Goal: Task Accomplishment & Management: Manage account settings

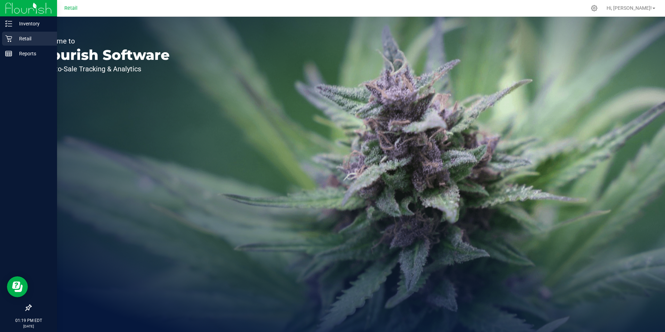
click at [9, 39] on icon at bounding box center [8, 38] width 7 height 7
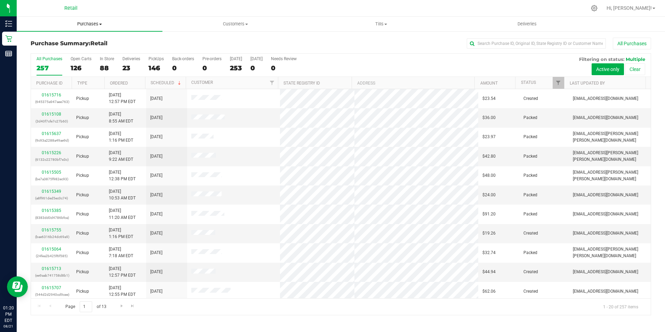
click at [101, 23] on span "Purchases" at bounding box center [90, 24] width 146 height 6
click at [78, 44] on span "Summary of purchases" at bounding box center [52, 42] width 71 height 6
click at [529, 42] on input "text" at bounding box center [536, 43] width 139 height 10
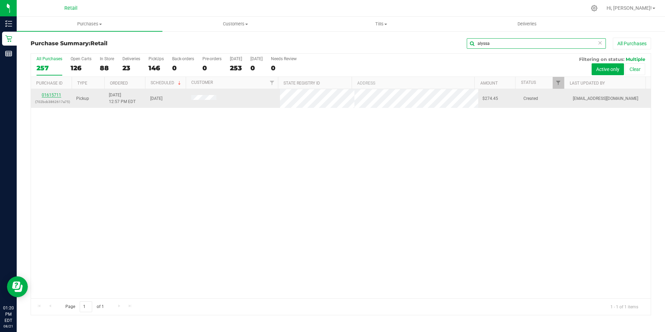
type input "alyssa"
click at [58, 97] on link "01615711" at bounding box center [51, 95] width 19 height 5
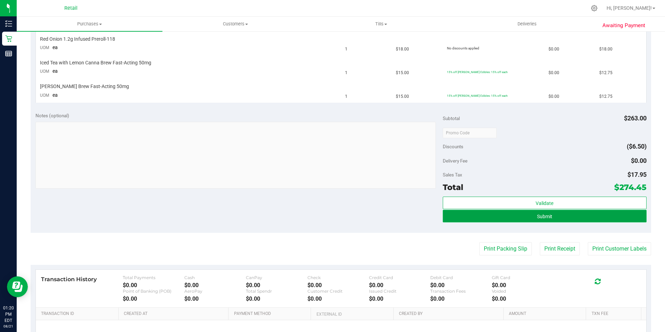
click at [575, 218] on button "Submit" at bounding box center [545, 216] width 204 height 13
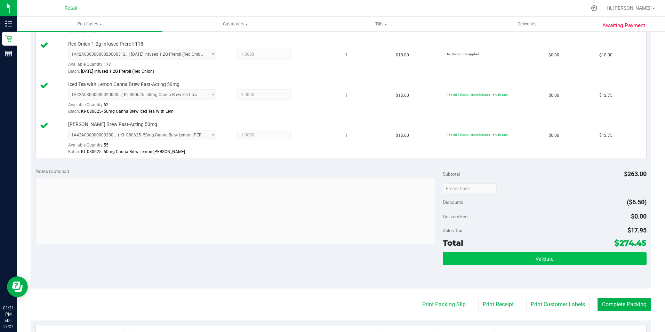
scroll to position [661, 0]
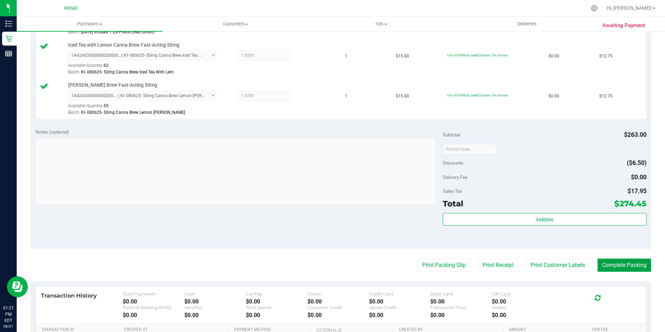
click at [612, 262] on button "Complete Packing" at bounding box center [625, 264] width 54 height 13
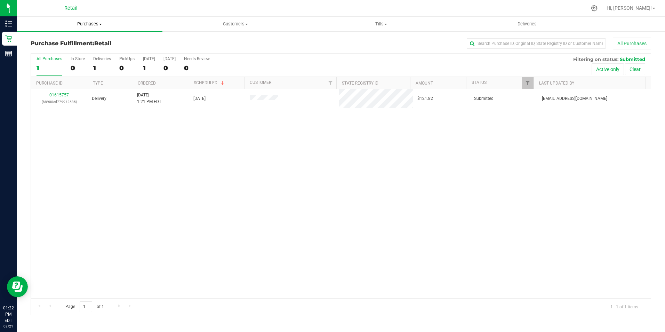
click at [95, 26] on span "Purchases" at bounding box center [90, 24] width 146 height 6
click at [83, 42] on span "Summary of purchases" at bounding box center [52, 42] width 71 height 6
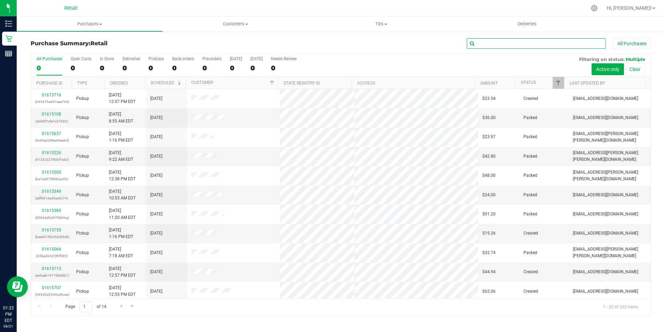
click at [511, 45] on input "text" at bounding box center [536, 43] width 139 height 10
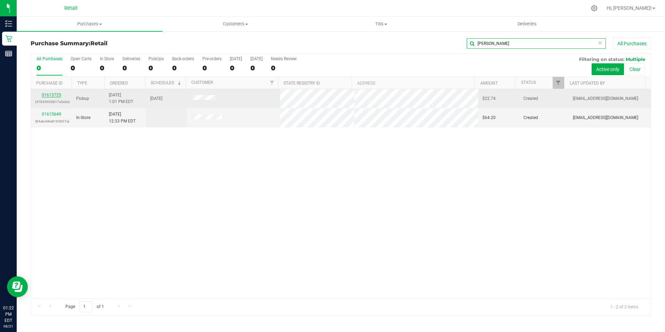
type input "[PERSON_NAME]"
click at [56, 93] on link "01615725" at bounding box center [51, 95] width 19 height 5
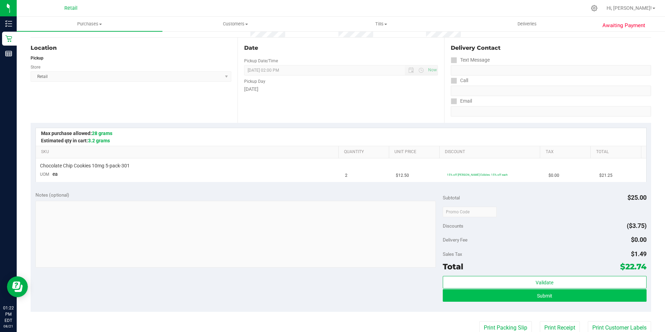
scroll to position [174, 0]
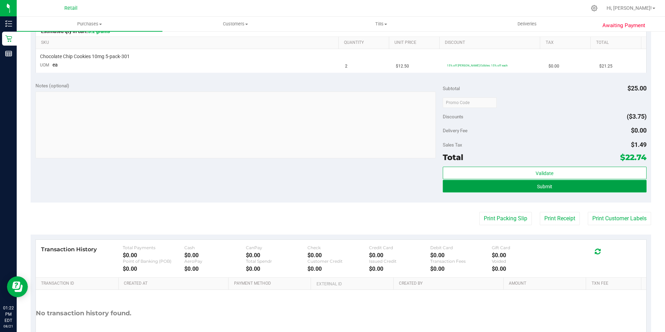
drag, startPoint x: 543, startPoint y: 181, endPoint x: 545, endPoint y: 185, distance: 4.2
click at [544, 183] on button "Submit" at bounding box center [545, 186] width 204 height 13
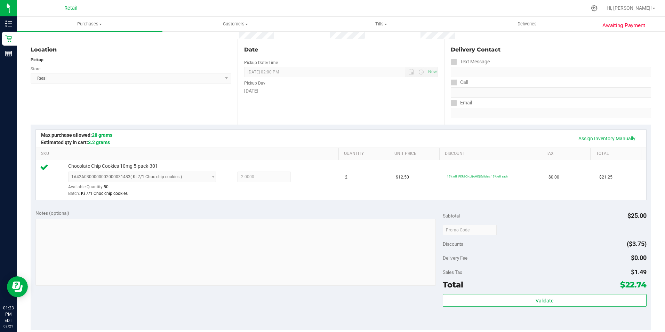
scroll to position [0, 0]
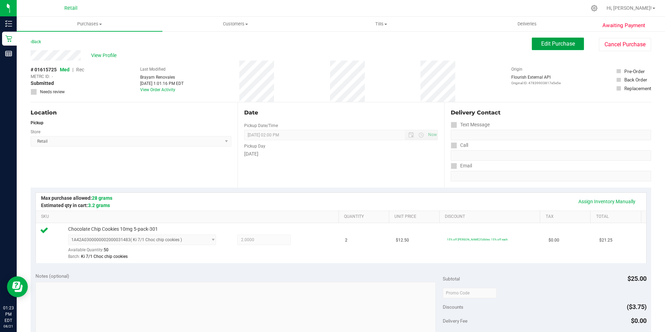
click at [551, 38] on button "Edit Purchase" at bounding box center [558, 44] width 52 height 13
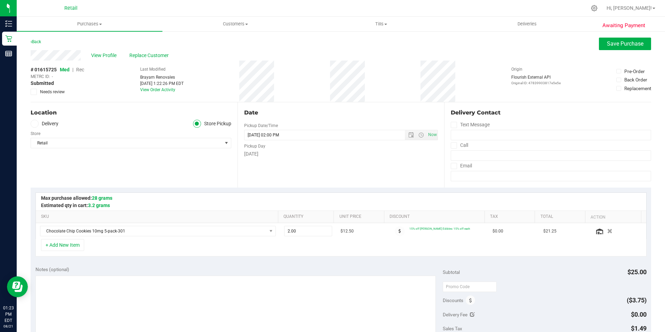
click at [81, 68] on span "Rec" at bounding box center [80, 70] width 8 height 6
click at [636, 46] on span "Save Purchase" at bounding box center [625, 43] width 37 height 7
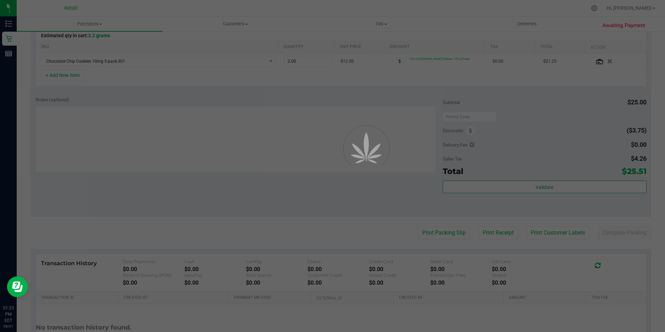
scroll to position [174, 0]
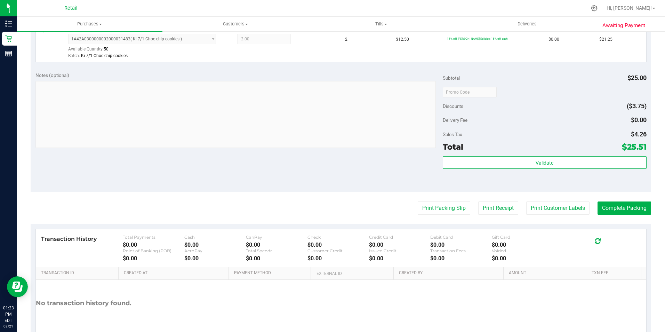
scroll to position [209, 0]
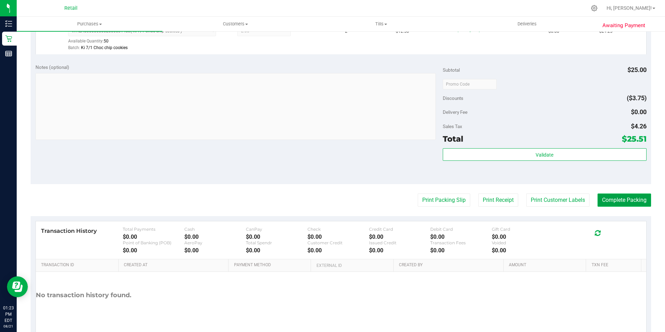
click at [619, 200] on button "Complete Packing" at bounding box center [625, 199] width 54 height 13
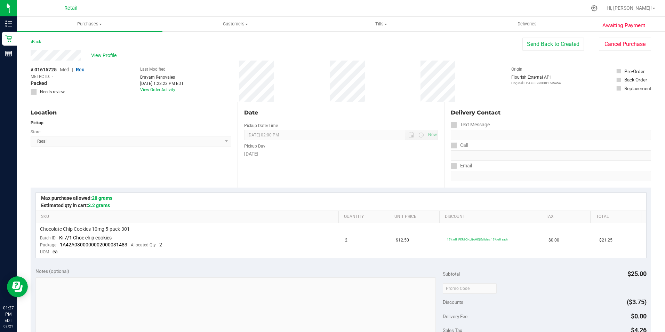
click at [36, 42] on link "Back" at bounding box center [36, 41] width 10 height 5
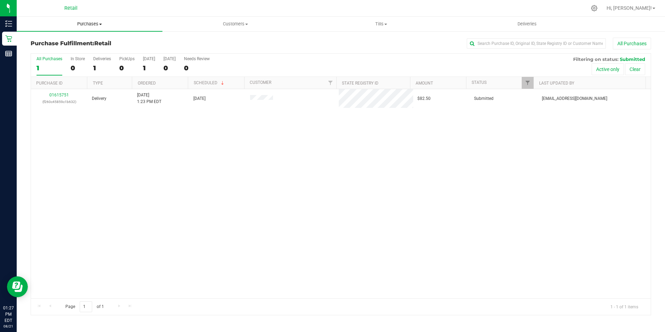
click at [87, 22] on span "Purchases" at bounding box center [90, 24] width 146 height 6
click at [78, 46] on li "Fulfillment" at bounding box center [90, 50] width 146 height 8
click at [86, 21] on span "Purchases" at bounding box center [90, 24] width 146 height 6
click at [69, 43] on span "Summary of purchases" at bounding box center [52, 42] width 71 height 6
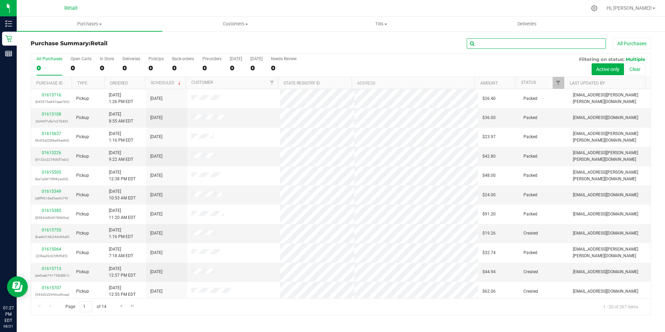
click at [522, 43] on input "text" at bounding box center [536, 43] width 139 height 10
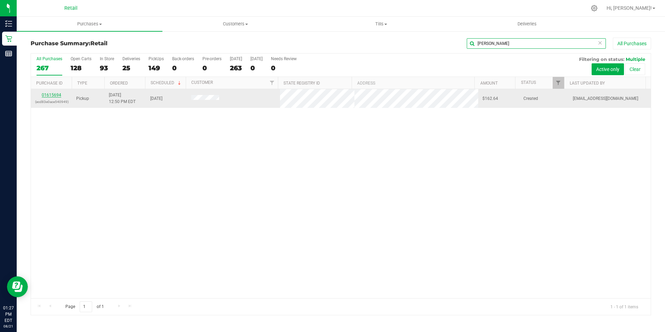
type input "[PERSON_NAME]"
click at [58, 95] on link "01615694" at bounding box center [51, 95] width 19 height 5
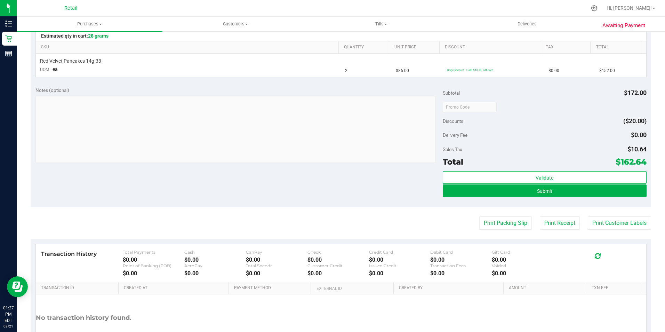
scroll to position [174, 0]
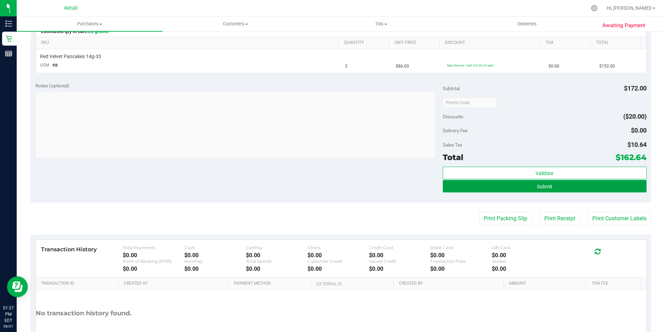
click at [538, 184] on span "Submit" at bounding box center [544, 187] width 15 height 6
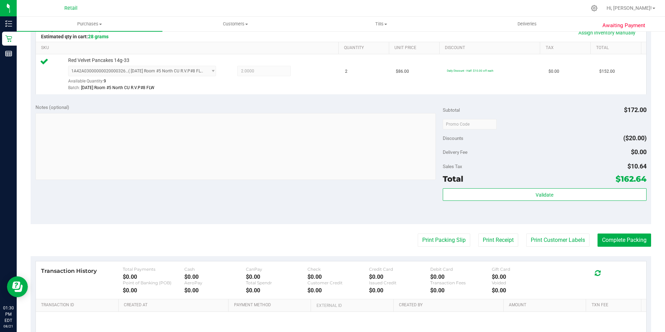
scroll to position [209, 0]
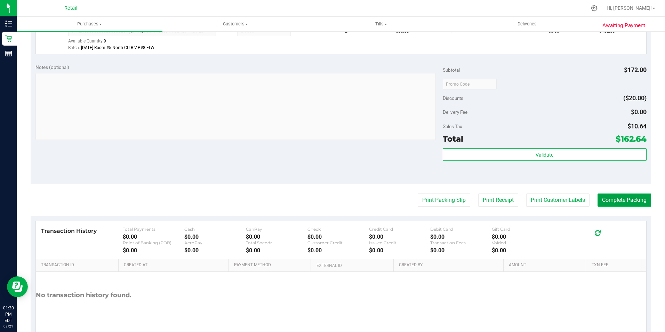
click at [615, 200] on button "Complete Packing" at bounding box center [625, 199] width 54 height 13
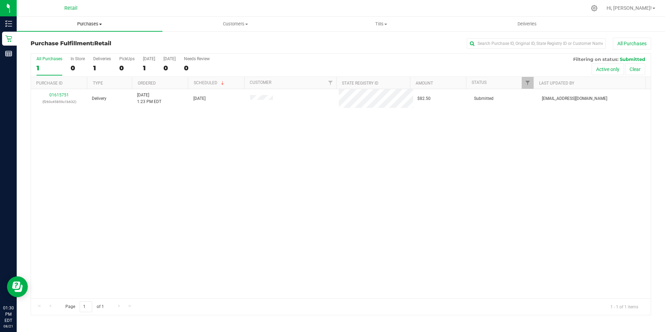
click at [96, 27] on uib-tab-heading "Purchases Summary of purchases Fulfillment All purchases" at bounding box center [90, 24] width 146 height 15
click at [76, 45] on span "Summary of purchases" at bounding box center [52, 42] width 71 height 6
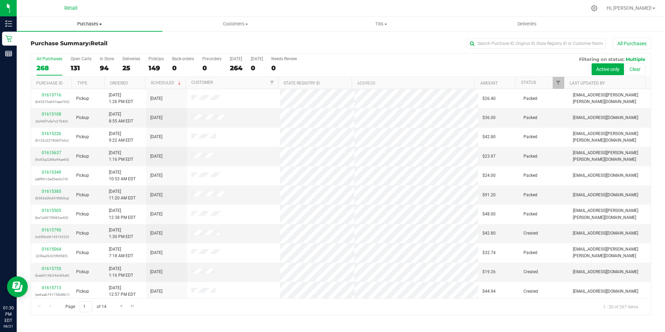
click at [81, 23] on span "Purchases" at bounding box center [90, 24] width 146 height 6
click at [72, 43] on span "Summary of purchases" at bounding box center [52, 42] width 71 height 6
click at [498, 46] on input "text" at bounding box center [536, 43] width 139 height 10
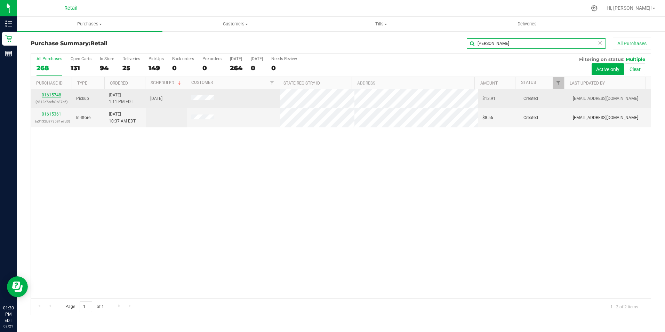
type input "[PERSON_NAME]"
click at [57, 95] on link "01615748" at bounding box center [51, 95] width 19 height 5
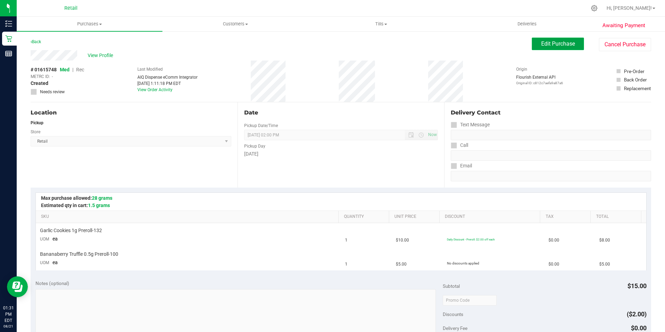
click at [559, 43] on span "Edit Purchase" at bounding box center [558, 43] width 34 height 7
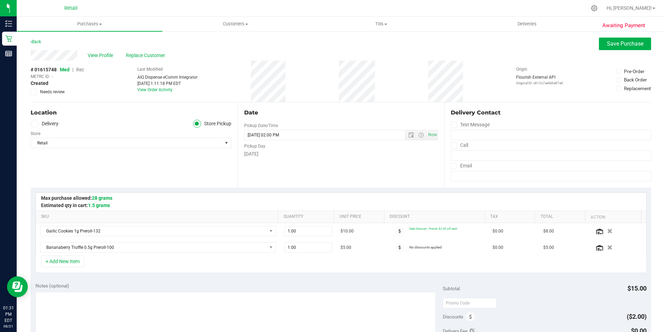
click at [83, 69] on span "Rec" at bounding box center [80, 70] width 8 height 6
click at [613, 50] on button "Save Purchase" at bounding box center [625, 44] width 52 height 13
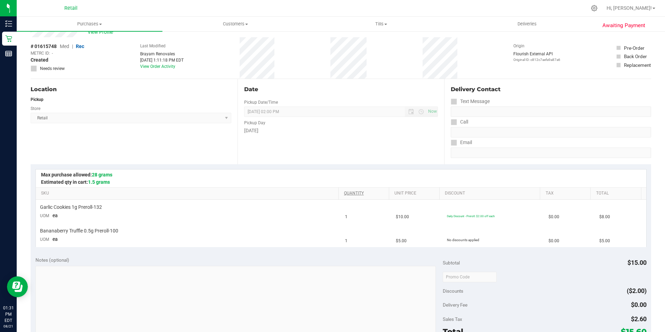
scroll to position [209, 0]
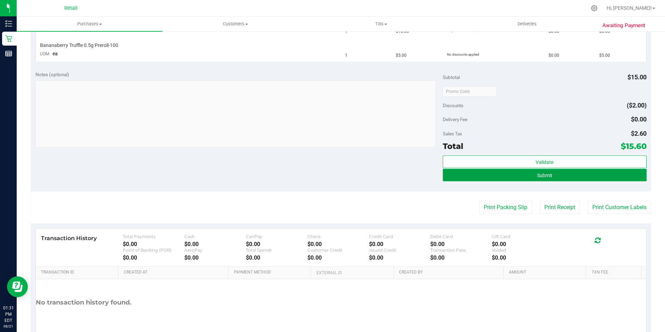
click at [490, 173] on button "Submit" at bounding box center [545, 175] width 204 height 13
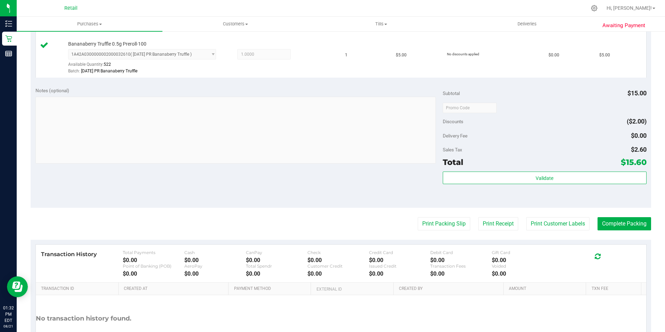
scroll to position [268, 0]
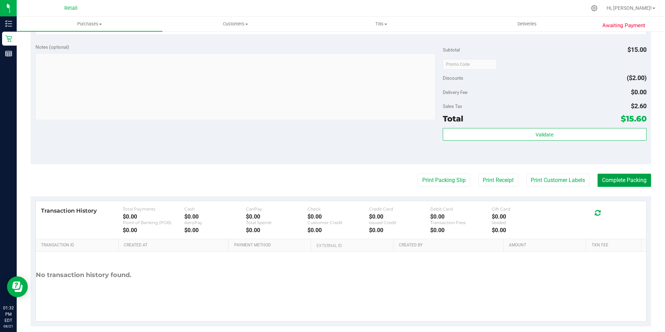
drag, startPoint x: 622, startPoint y: 178, endPoint x: 621, endPoint y: 174, distance: 4.6
click at [622, 176] on button "Complete Packing" at bounding box center [625, 180] width 54 height 13
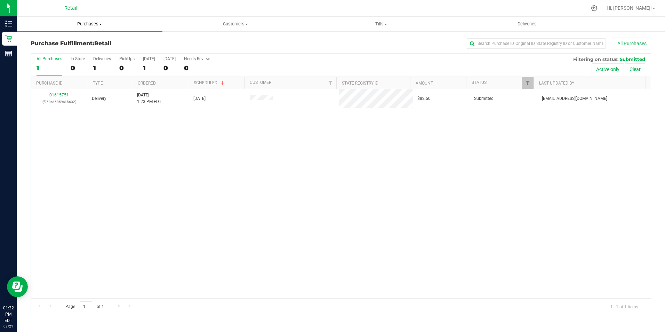
click at [91, 21] on uib-tab-heading "Purchases Summary of purchases Fulfillment All purchases" at bounding box center [90, 24] width 146 height 15
click at [79, 41] on span "Summary of purchases" at bounding box center [52, 42] width 71 height 6
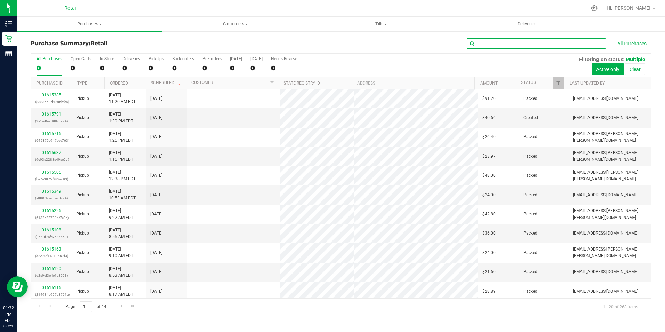
click at [523, 43] on input "text" at bounding box center [536, 43] width 139 height 10
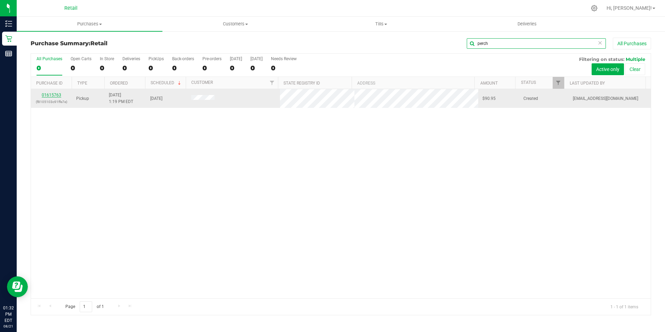
type input "perch"
click at [54, 94] on link "01615763" at bounding box center [51, 95] width 19 height 5
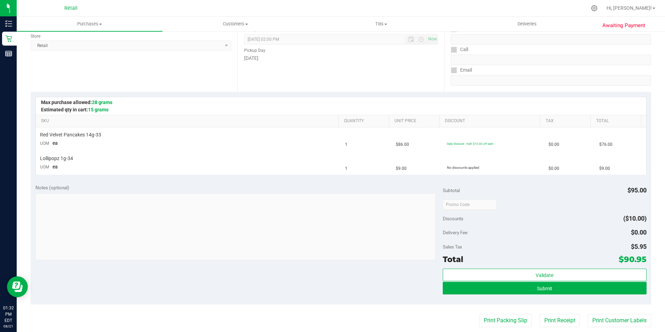
scroll to position [104, 0]
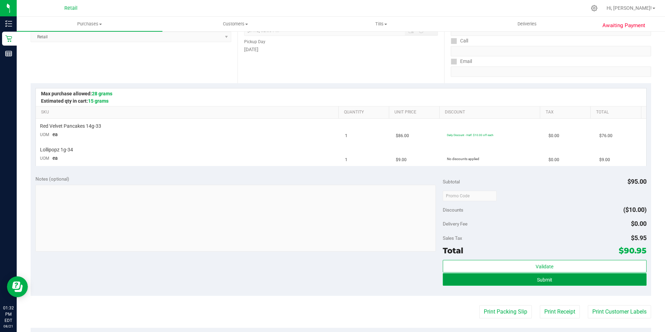
click at [550, 274] on button "Submit" at bounding box center [545, 279] width 204 height 13
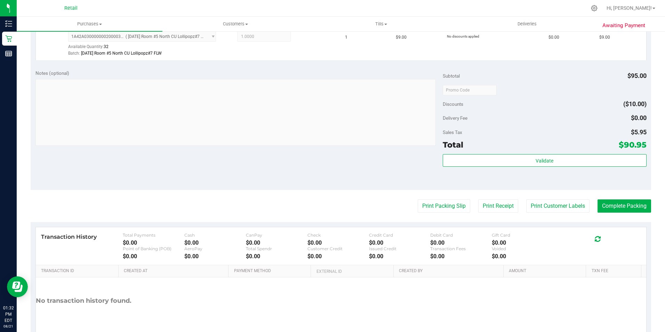
scroll to position [243, 0]
click at [616, 206] on button "Complete Packing" at bounding box center [625, 205] width 54 height 13
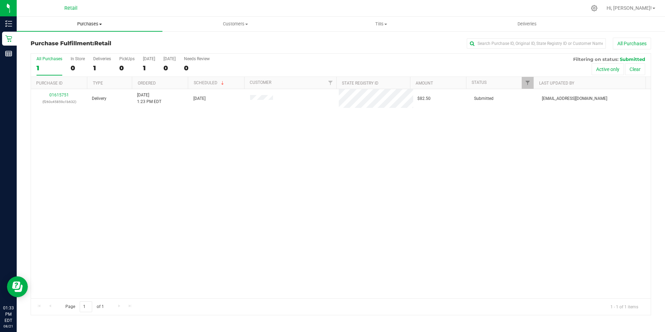
click at [103, 22] on span "Purchases" at bounding box center [90, 24] width 146 height 6
click at [81, 43] on span "Summary of purchases" at bounding box center [52, 42] width 71 height 6
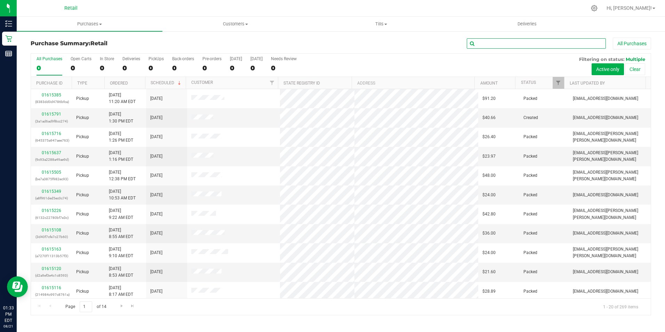
click at [510, 41] on input "text" at bounding box center [536, 43] width 139 height 10
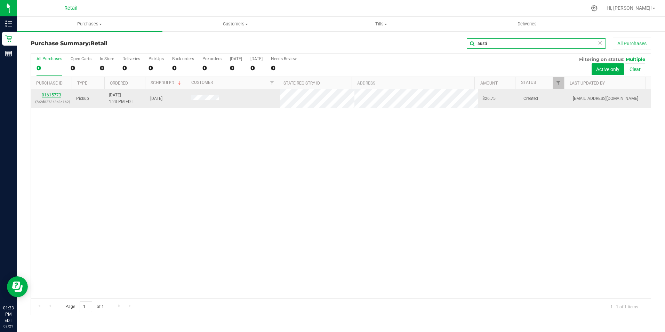
type input "austi"
click at [56, 93] on link "01615773" at bounding box center [51, 95] width 19 height 5
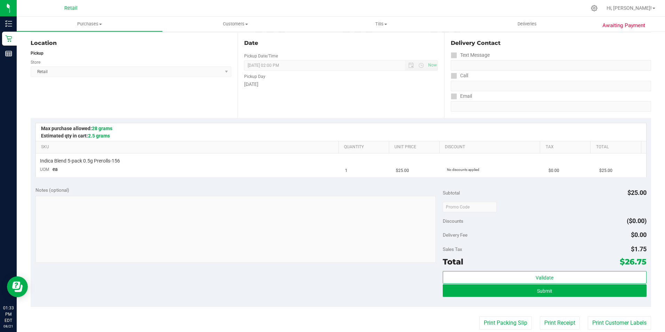
scroll to position [174, 0]
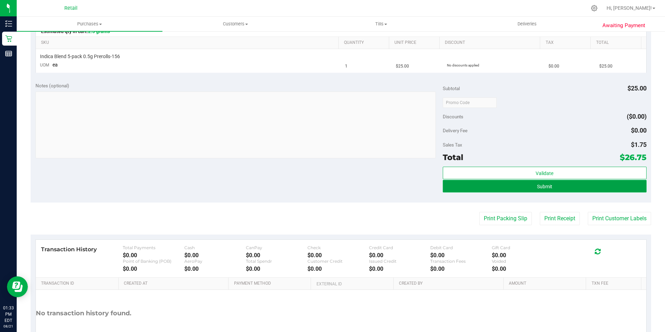
click at [537, 186] on span "Submit" at bounding box center [544, 187] width 15 height 6
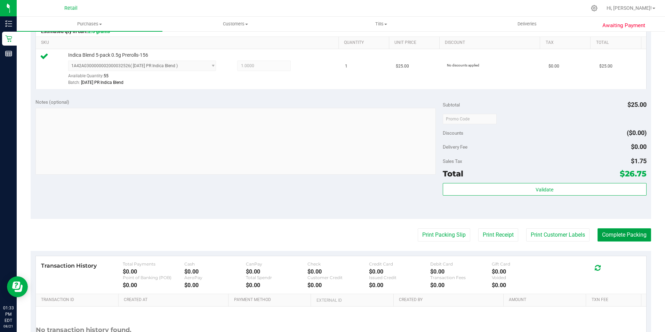
click at [640, 232] on button "Complete Packing" at bounding box center [625, 234] width 54 height 13
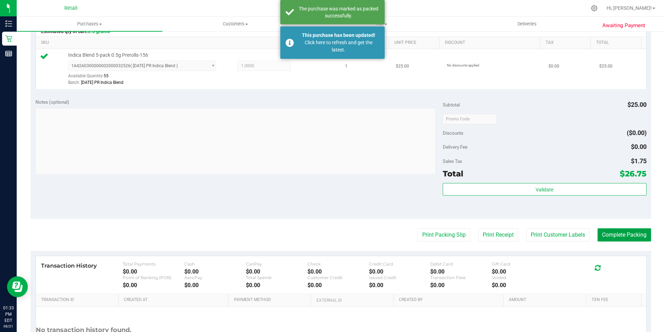
scroll to position [0, 0]
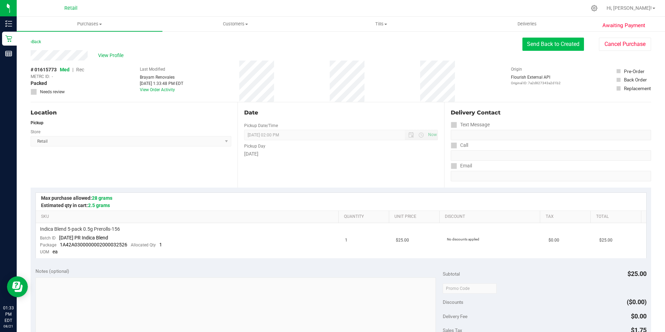
click at [551, 45] on button "Send Back to Created" at bounding box center [553, 44] width 62 height 13
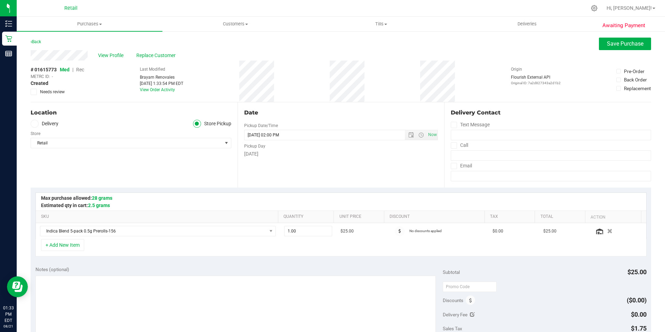
click at [81, 69] on span "Rec" at bounding box center [80, 70] width 8 height 6
click at [622, 41] on span "Save Purchase" at bounding box center [625, 43] width 37 height 7
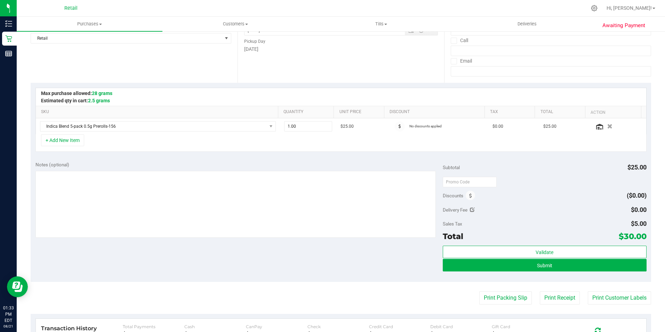
scroll to position [209, 0]
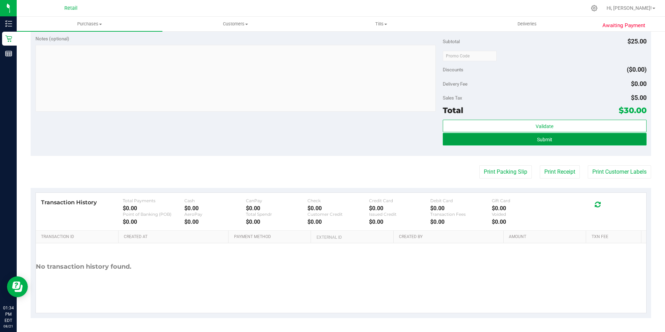
click at [554, 142] on button "Submit" at bounding box center [545, 139] width 204 height 13
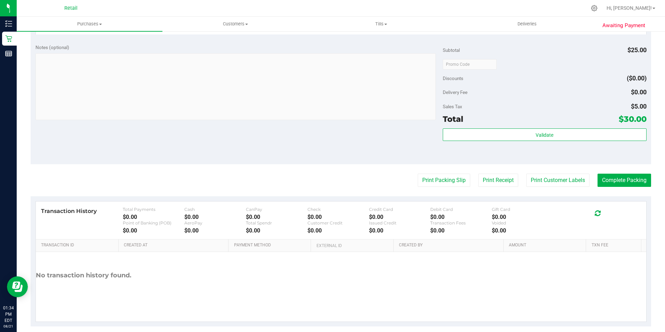
scroll to position [237, 0]
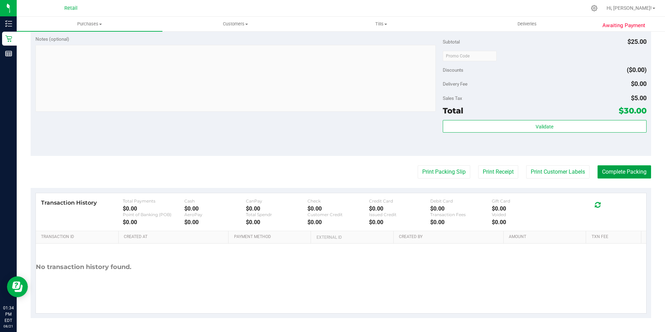
click at [620, 176] on button "Complete Packing" at bounding box center [625, 171] width 54 height 13
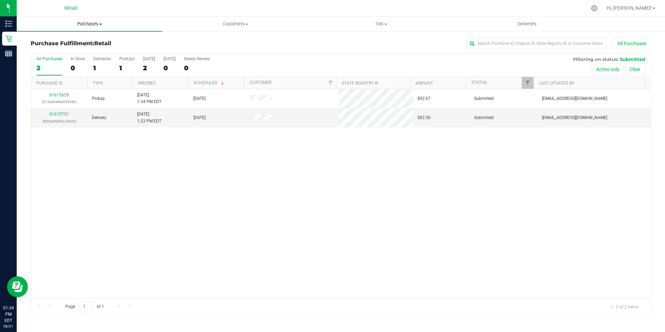
click at [95, 23] on span "Purchases" at bounding box center [90, 24] width 146 height 6
click at [85, 41] on span "Summary of purchases" at bounding box center [52, 42] width 71 height 6
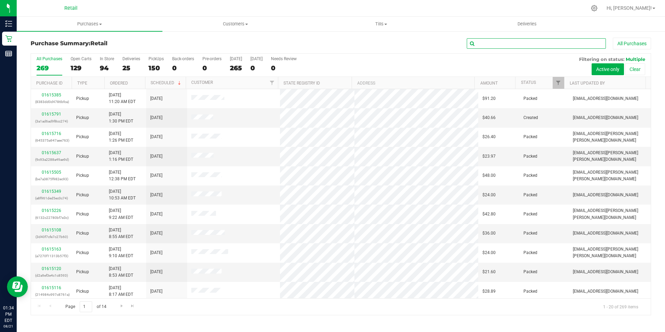
click at [492, 40] on input "text" at bounding box center [536, 43] width 139 height 10
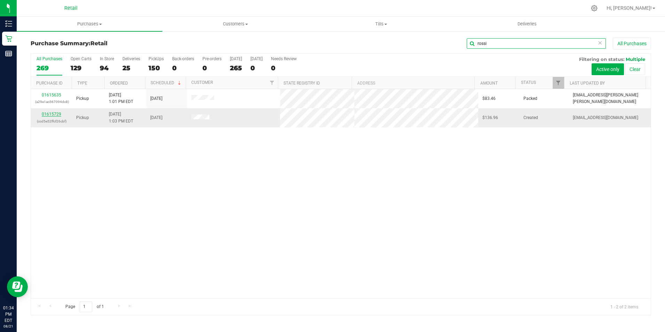
type input "rossi"
click at [49, 115] on link "01615729" at bounding box center [51, 114] width 19 height 5
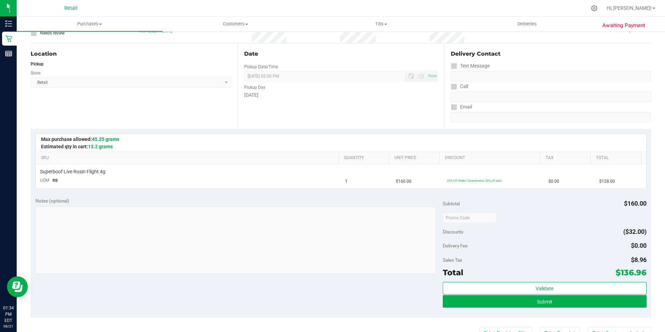
scroll to position [174, 0]
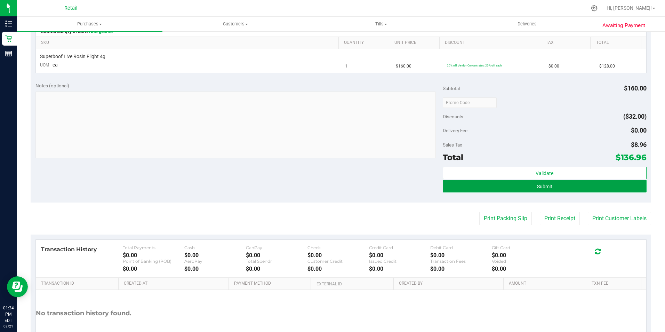
click at [537, 184] on span "Submit" at bounding box center [544, 187] width 15 height 6
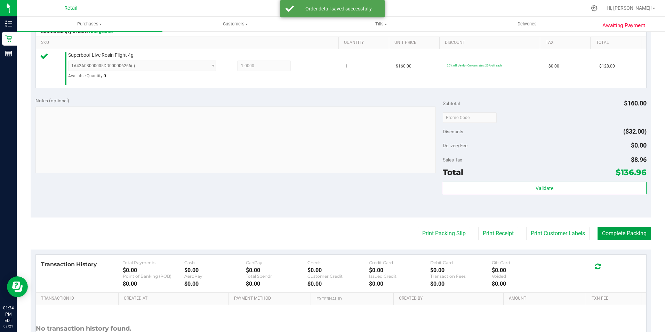
click at [627, 234] on button "Complete Packing" at bounding box center [625, 233] width 54 height 13
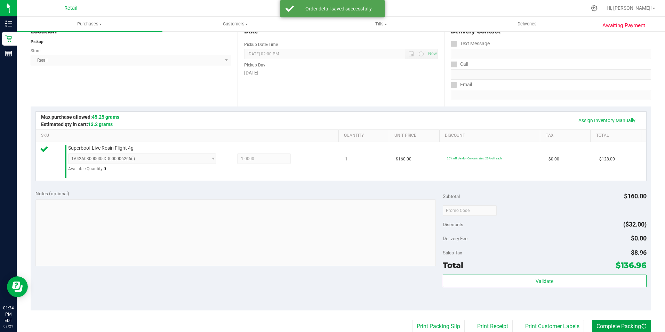
scroll to position [0, 0]
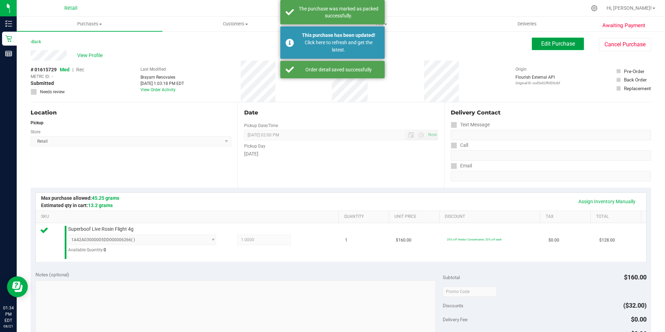
click at [557, 44] on span "Edit Purchase" at bounding box center [558, 43] width 34 height 7
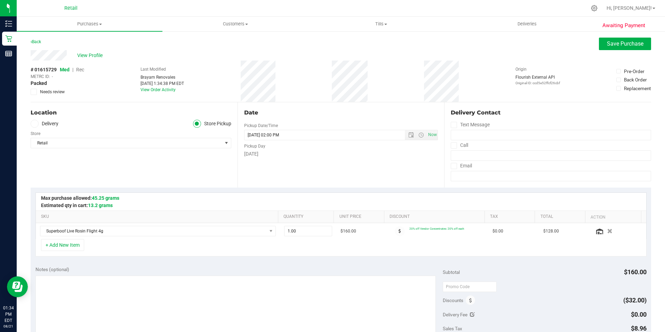
click at [82, 70] on span "Rec" at bounding box center [80, 70] width 8 height 6
click at [634, 45] on span "Save Purchase" at bounding box center [625, 43] width 37 height 7
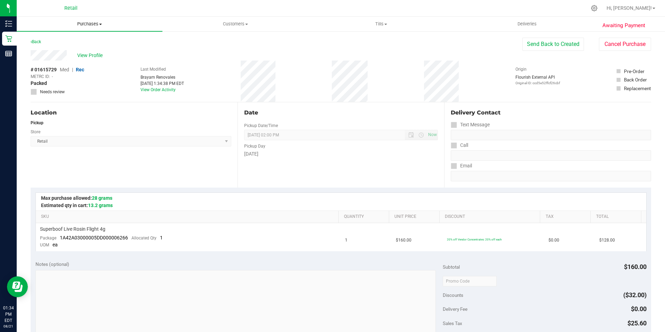
click at [71, 22] on span "Purchases" at bounding box center [90, 24] width 146 height 6
click at [40, 45] on li "Summary of purchases" at bounding box center [90, 42] width 146 height 8
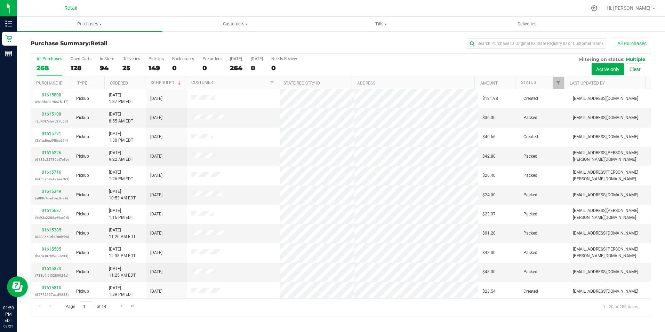
click at [648, 12] on div "Hi, [PERSON_NAME]!" at bounding box center [631, 8] width 54 height 12
click at [647, 12] on div "Hi, [PERSON_NAME]!" at bounding box center [631, 8] width 54 height 12
click at [646, 8] on span "Hi, [PERSON_NAME]!" at bounding box center [629, 8] width 45 height 6
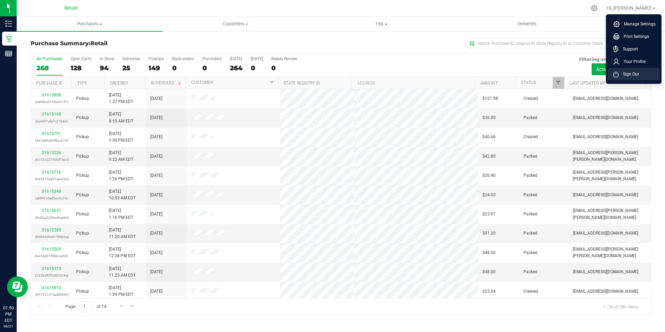
click at [630, 78] on li "Sign Out" at bounding box center [634, 74] width 52 height 13
